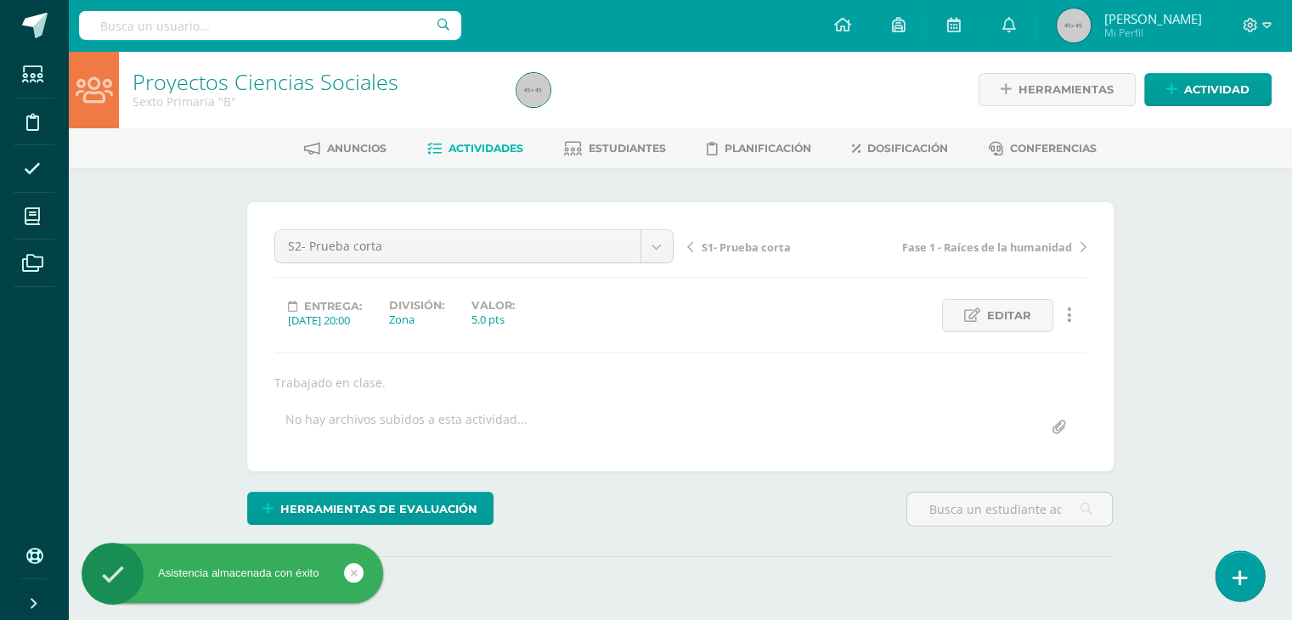
click at [1239, 596] on link at bounding box center [1240, 575] width 48 height 49
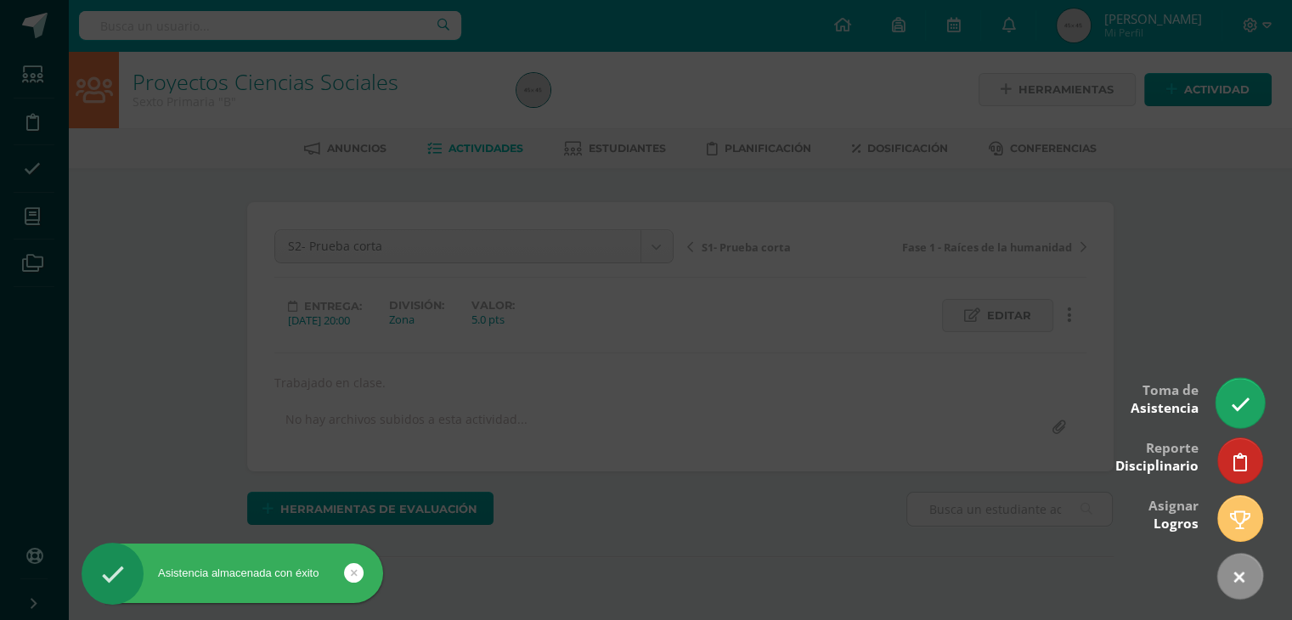
click at [1240, 420] on link at bounding box center [1240, 402] width 48 height 49
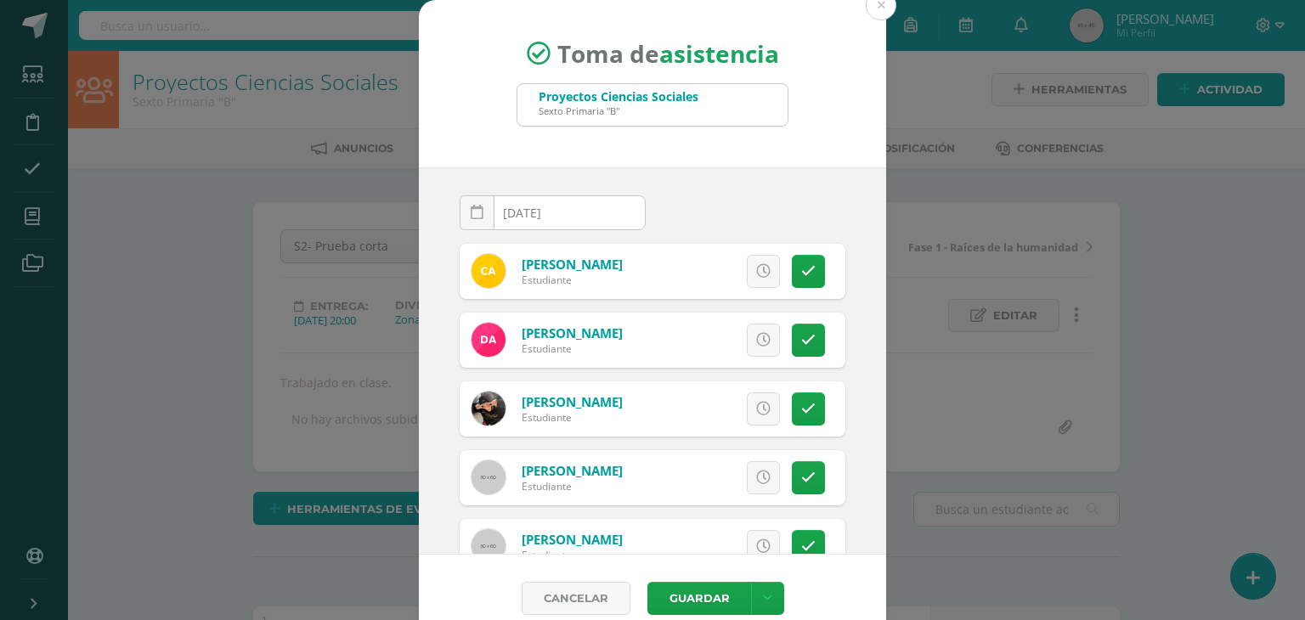
click at [702, 100] on div "Proyectos Ciencias Sociales Sexto Primaria "B"" at bounding box center [652, 105] width 270 height 42
click at [763, 595] on icon at bounding box center [767, 598] width 9 height 14
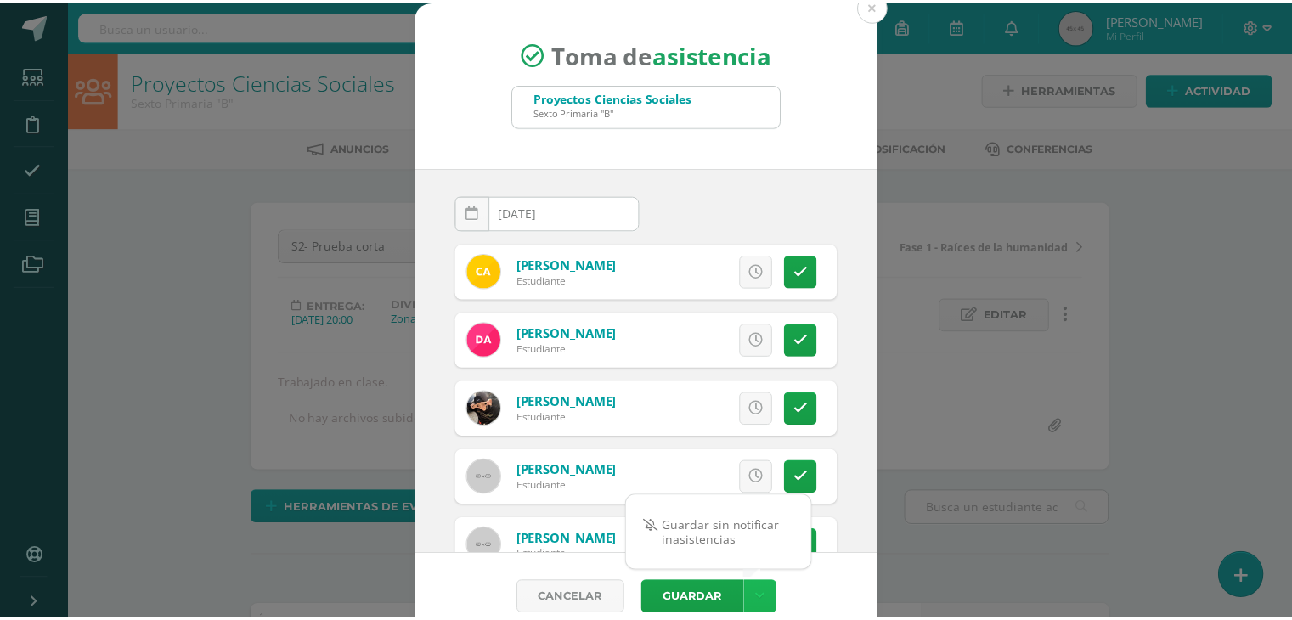
scroll to position [2, 0]
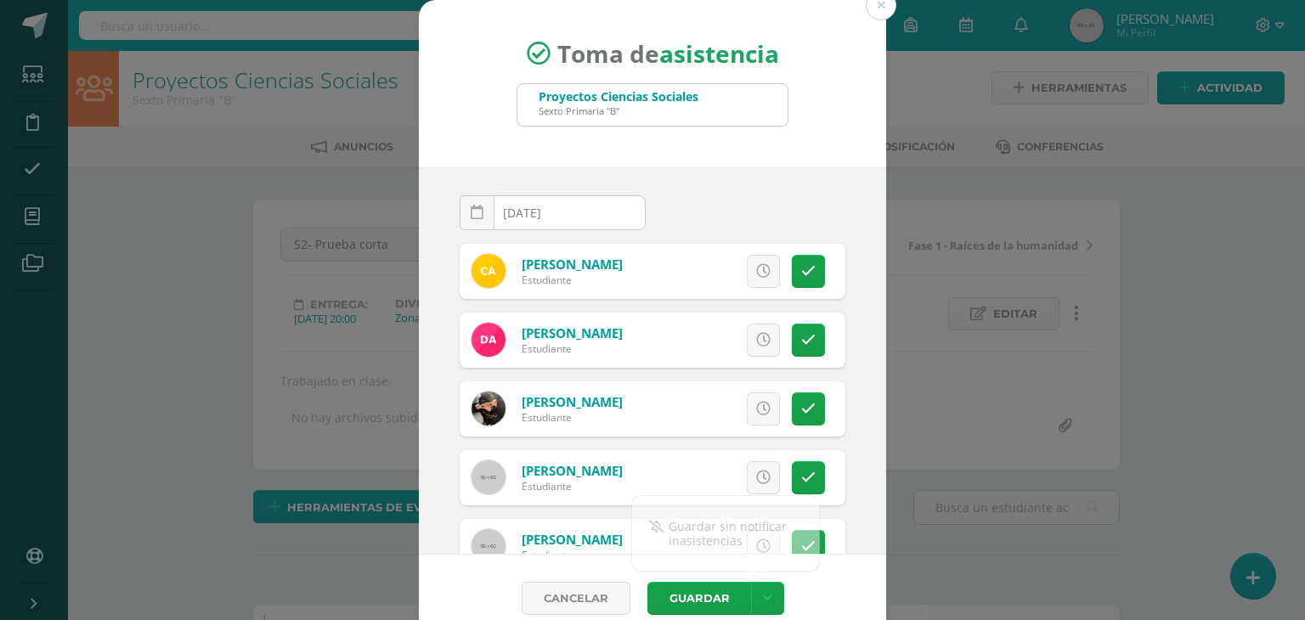
click at [822, 595] on div "Cancelar Guardar" at bounding box center [652, 598] width 467 height 87
click at [657, 113] on div "Sexto Primaria "B"" at bounding box center [619, 110] width 160 height 13
click at [700, 104] on div "Proyectos Ciencias Sociales Sexto Primaria "B"" at bounding box center [652, 105] width 270 height 42
click at [876, 4] on button at bounding box center [881, 5] width 31 height 31
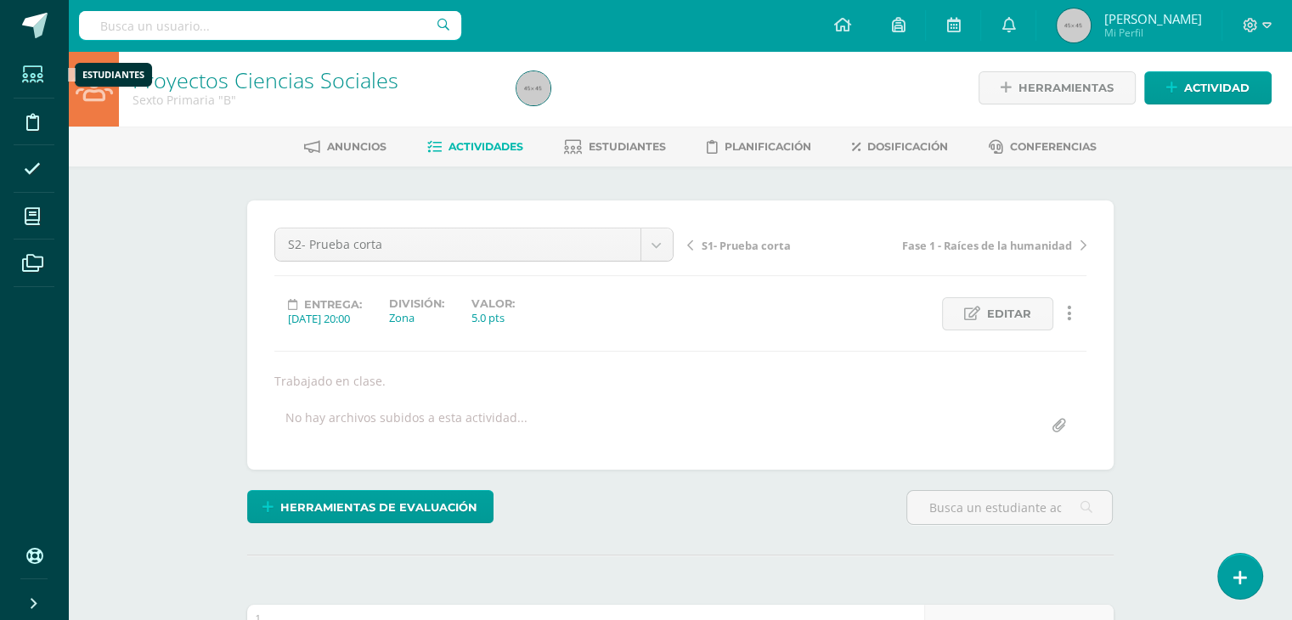
click at [37, 84] on span at bounding box center [33, 74] width 38 height 38
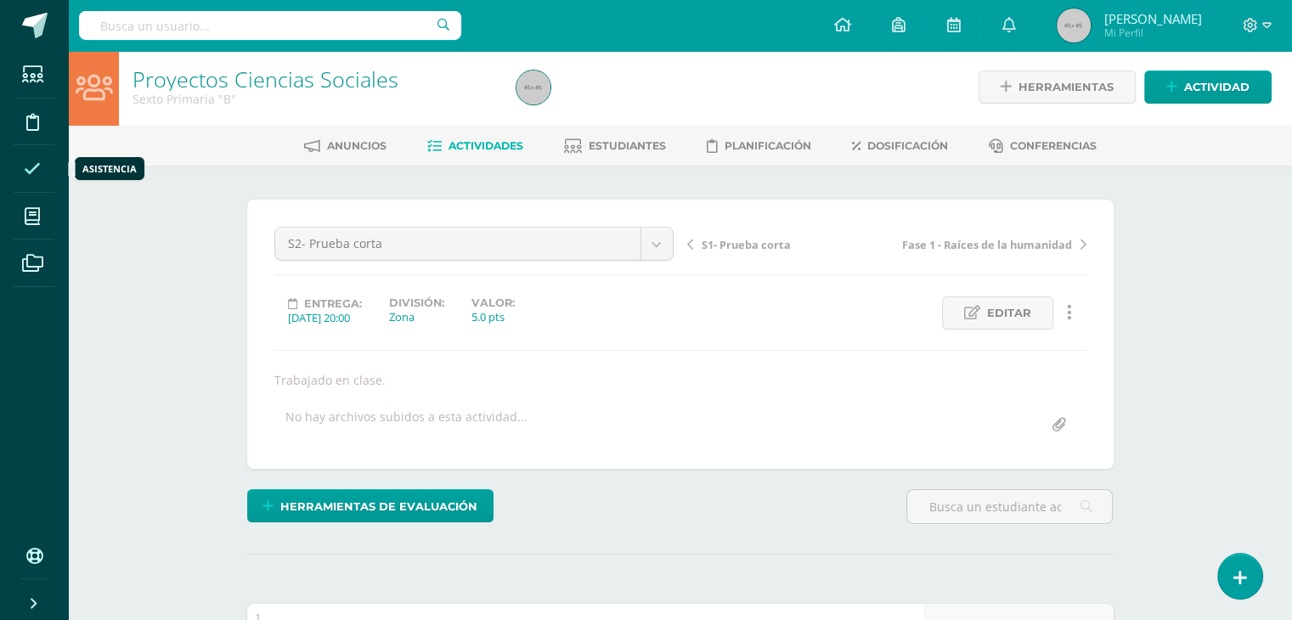
click at [26, 170] on icon at bounding box center [32, 169] width 17 height 17
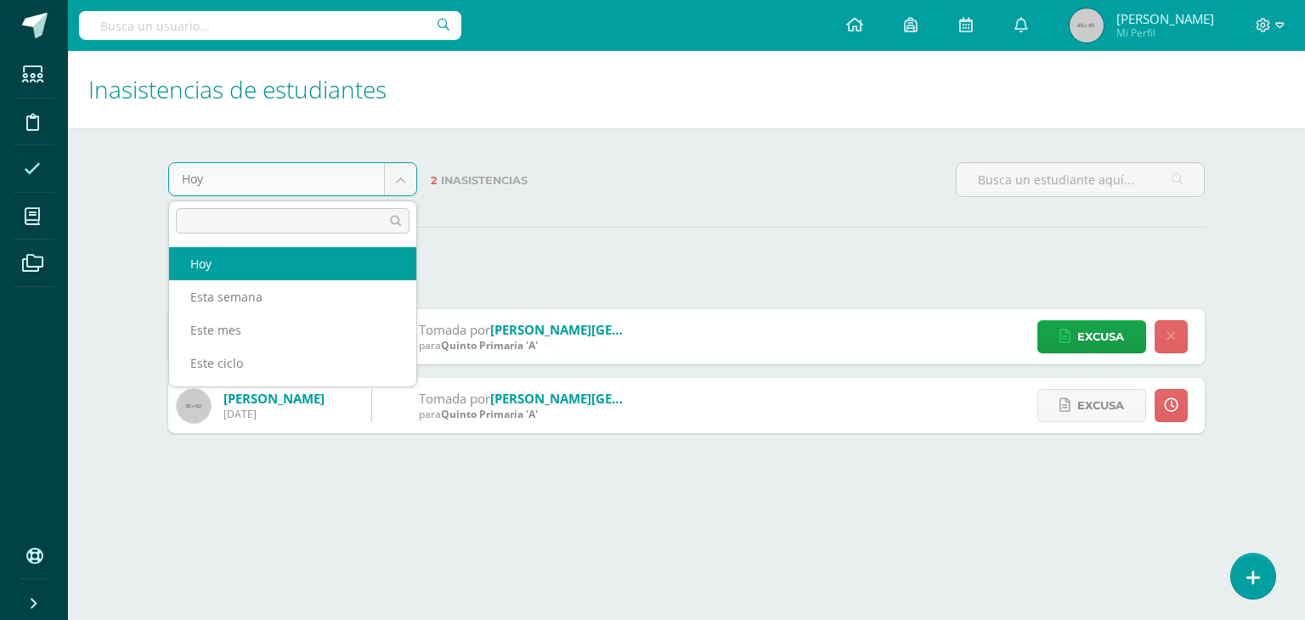
click at [405, 178] on body "Estudiantes Disciplina Asistencia Mis cursos Archivos Soporte Centro de ayuda Ú…" at bounding box center [652, 233] width 1305 height 467
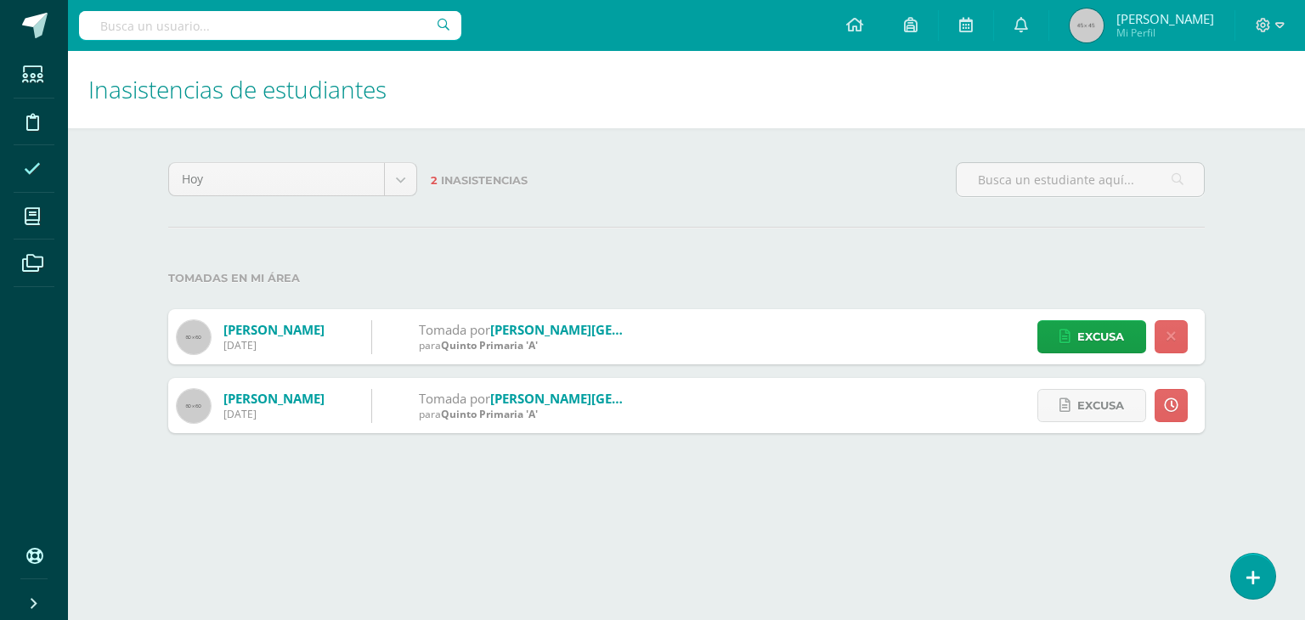
click at [578, 241] on body "Estudiantes Disciplina Asistencia Mis cursos Archivos Soporte Centro de ayuda Ú…" at bounding box center [652, 233] width 1305 height 467
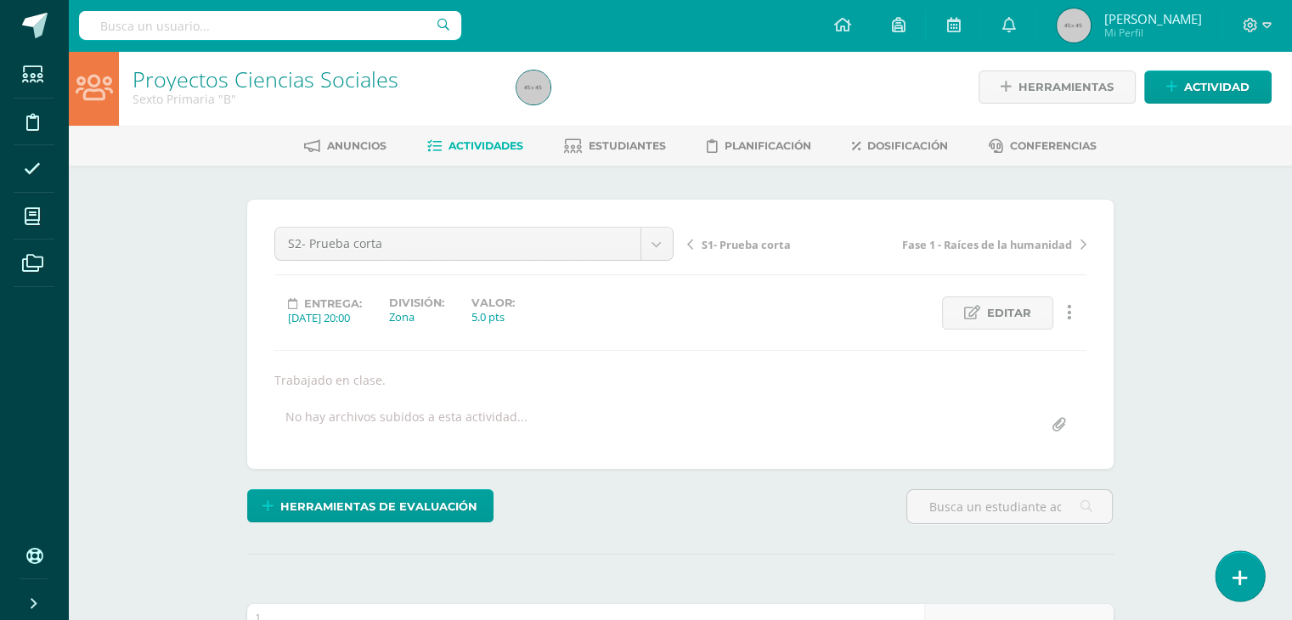
click at [1249, 565] on link at bounding box center [1240, 575] width 48 height 49
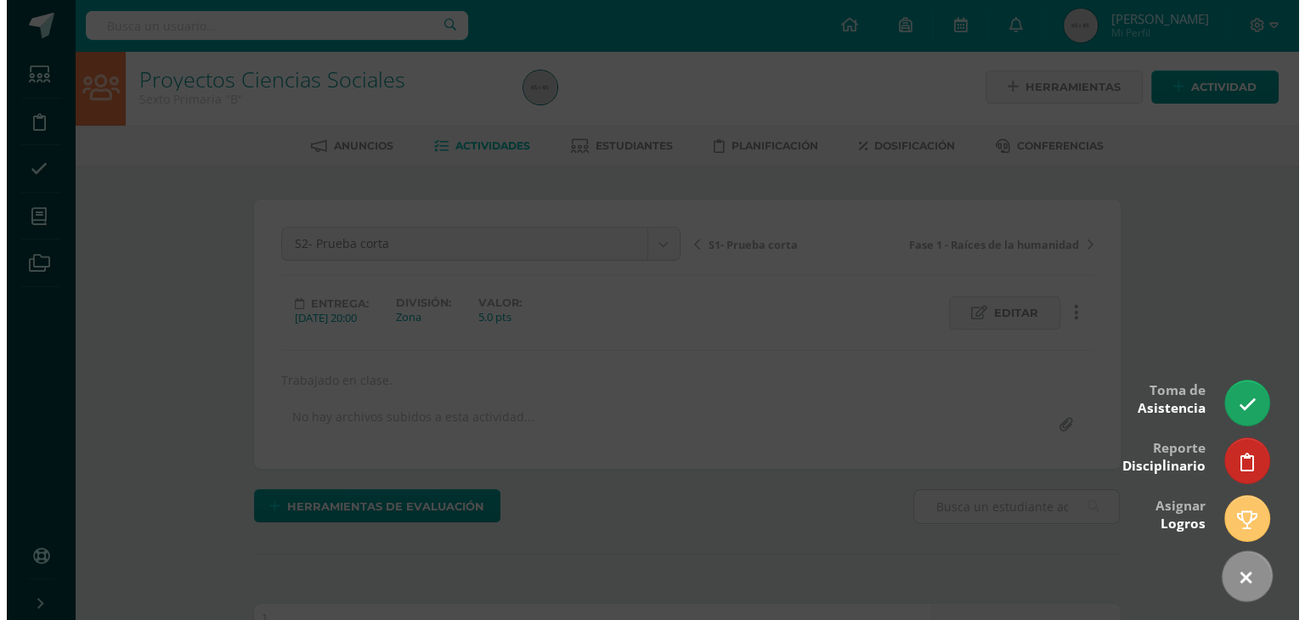
scroll to position [3, 0]
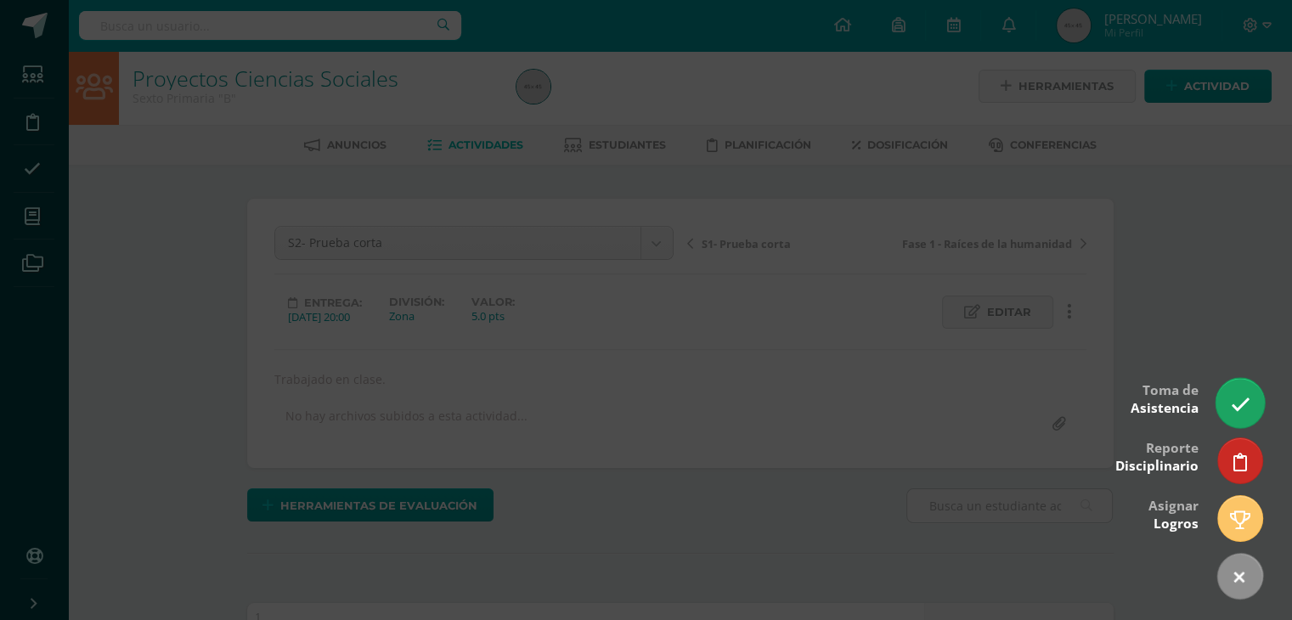
click at [1240, 421] on link at bounding box center [1240, 402] width 48 height 49
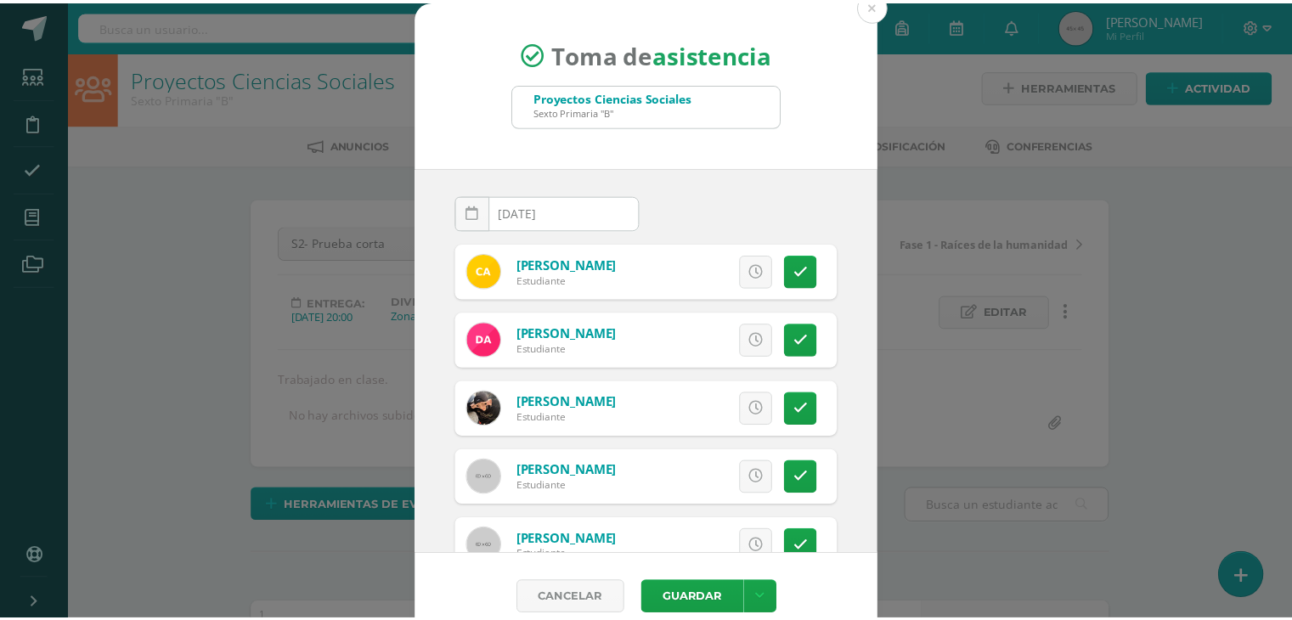
scroll to position [4, 0]
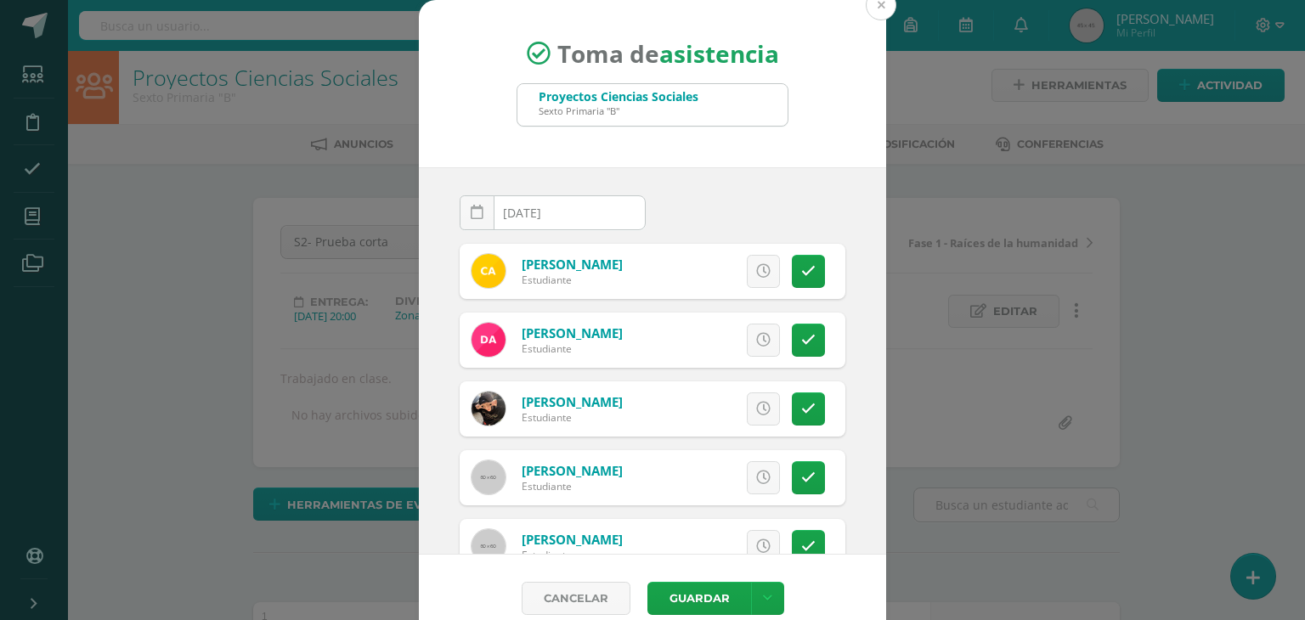
click at [870, 12] on button at bounding box center [881, 5] width 31 height 31
